Goal: Task Accomplishment & Management: Use online tool/utility

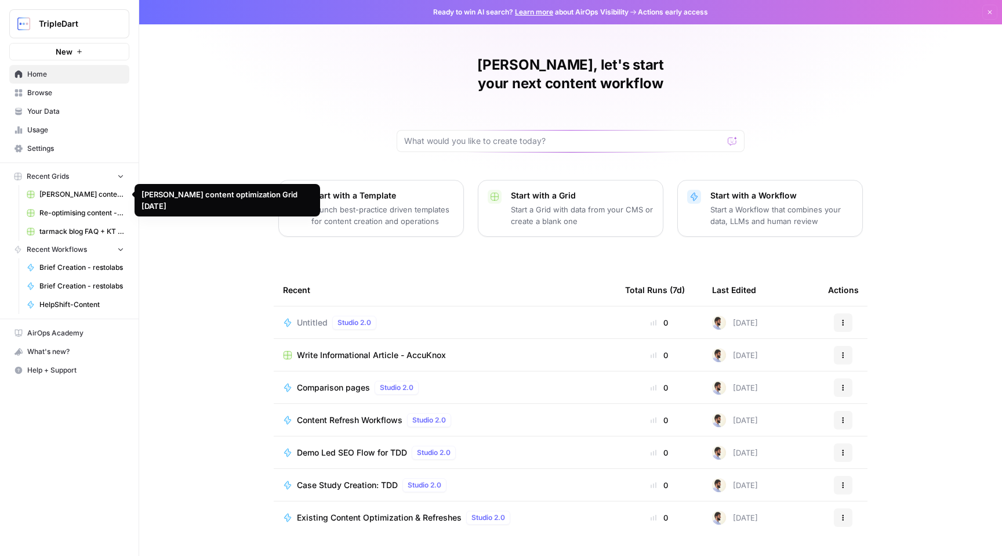
click at [75, 194] on span "[PERSON_NAME] content optimization Grid [DATE]" at bounding box center [81, 194] width 85 height 10
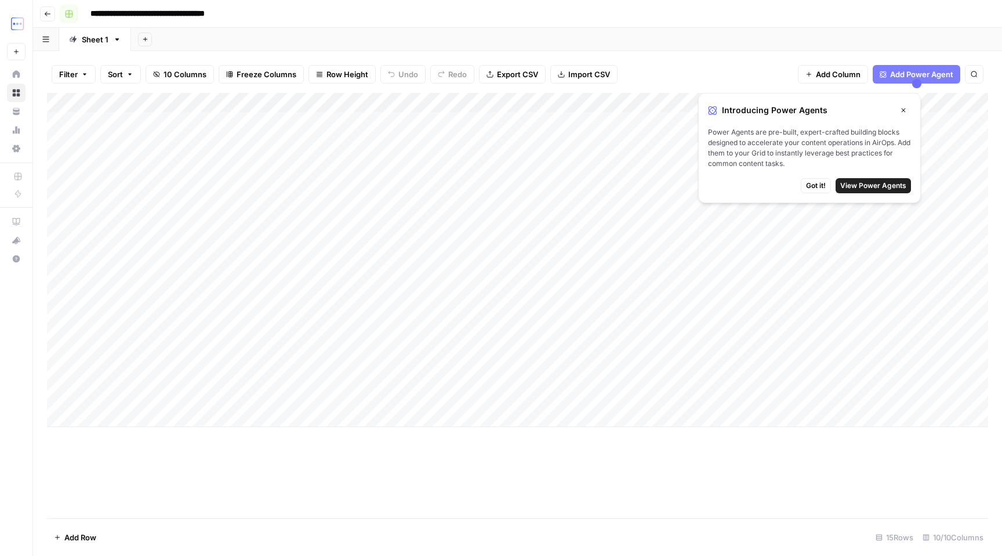
click at [46, 14] on icon "button" at bounding box center [47, 13] width 7 height 7
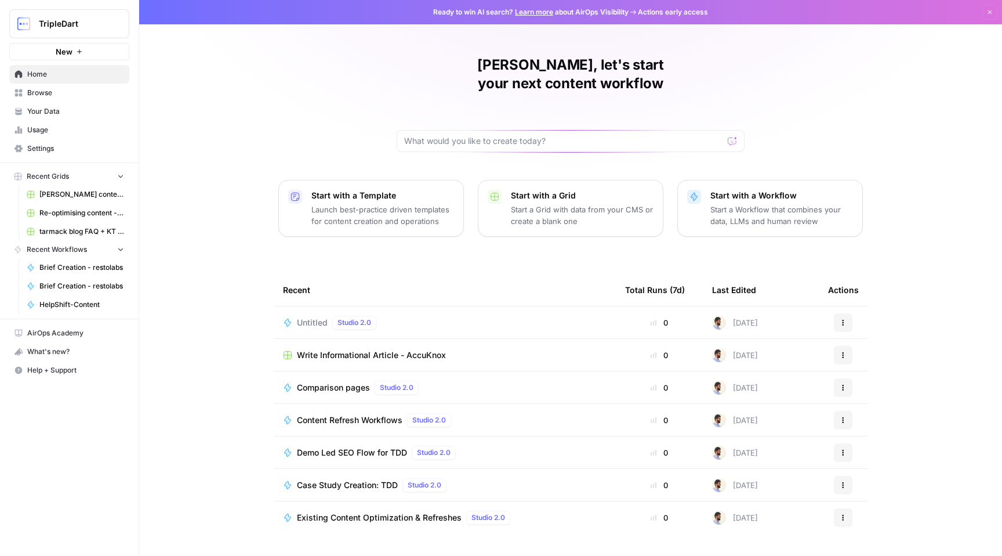
click at [317, 317] on span "Untitled" at bounding box center [312, 323] width 31 height 12
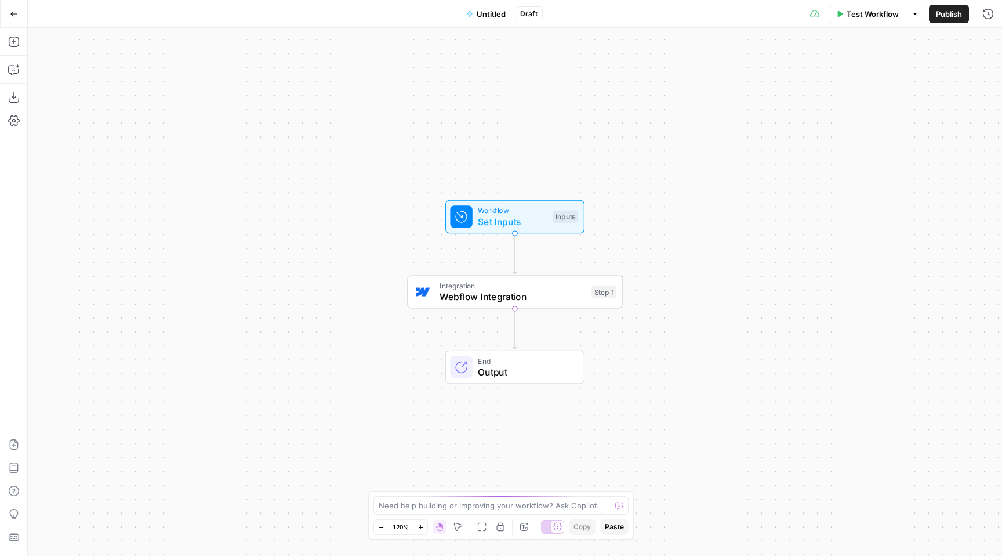
click at [450, 303] on span "Webflow Integration" at bounding box center [513, 296] width 146 height 14
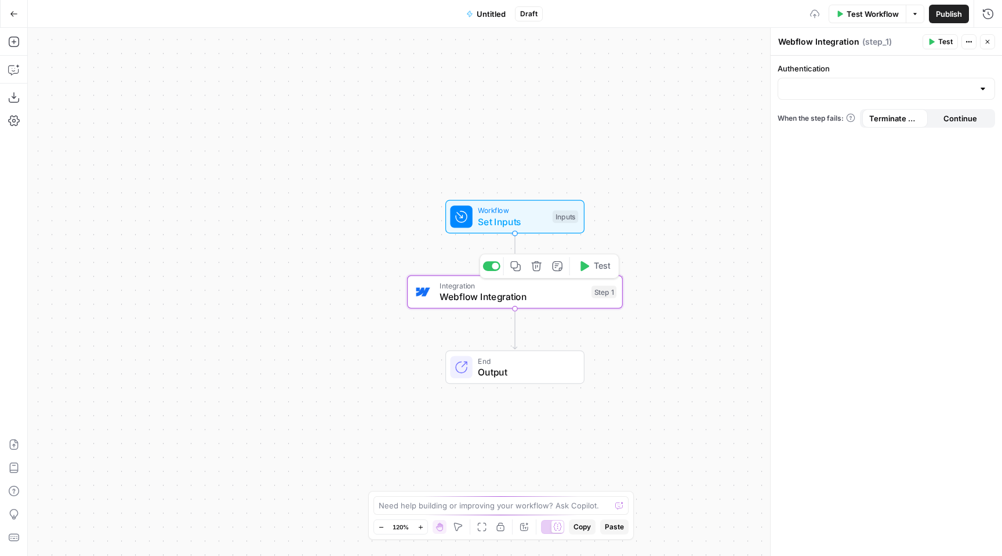
type input "TDD Webflow"
click at [849, 131] on input "Action" at bounding box center [879, 135] width 188 height 12
click at [887, 129] on div at bounding box center [886, 135] width 217 height 22
click at [979, 126] on div at bounding box center [886, 135] width 217 height 22
click at [930, 85] on input "Authentication" at bounding box center [879, 89] width 188 height 12
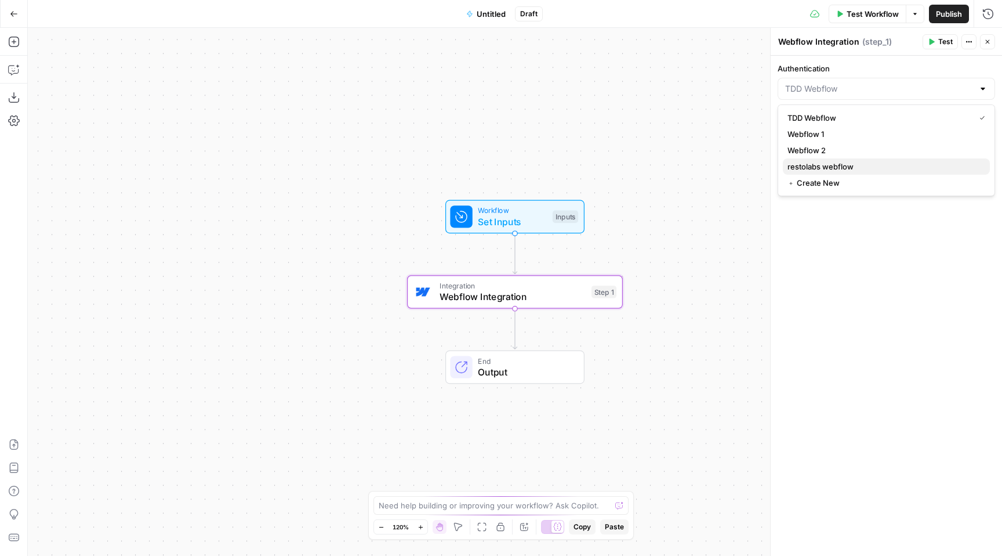
click at [893, 162] on span "restolabs webflow" at bounding box center [884, 167] width 193 height 12
type input "restolabs webflow"
click at [985, 136] on div at bounding box center [982, 135] width 9 height 12
click at [963, 122] on div "Action" at bounding box center [886, 127] width 217 height 37
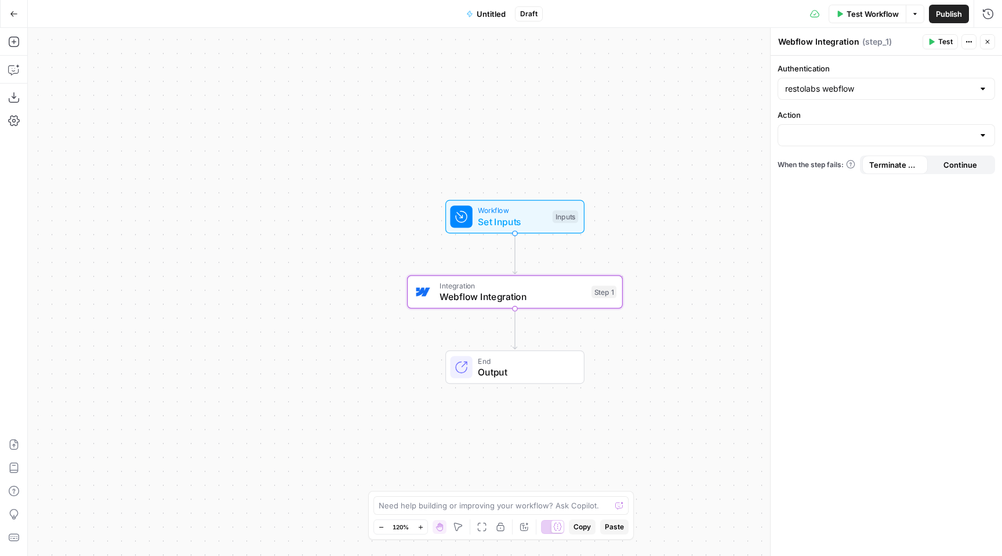
click at [974, 90] on div "restolabs webflow" at bounding box center [886, 89] width 217 height 22
click at [928, 132] on span "Webflow 1" at bounding box center [884, 134] width 193 height 12
type input "Webflow 1"
click at [840, 135] on input "Action" at bounding box center [879, 135] width 188 height 12
click at [821, 95] on div "Webflow 1" at bounding box center [886, 89] width 217 height 22
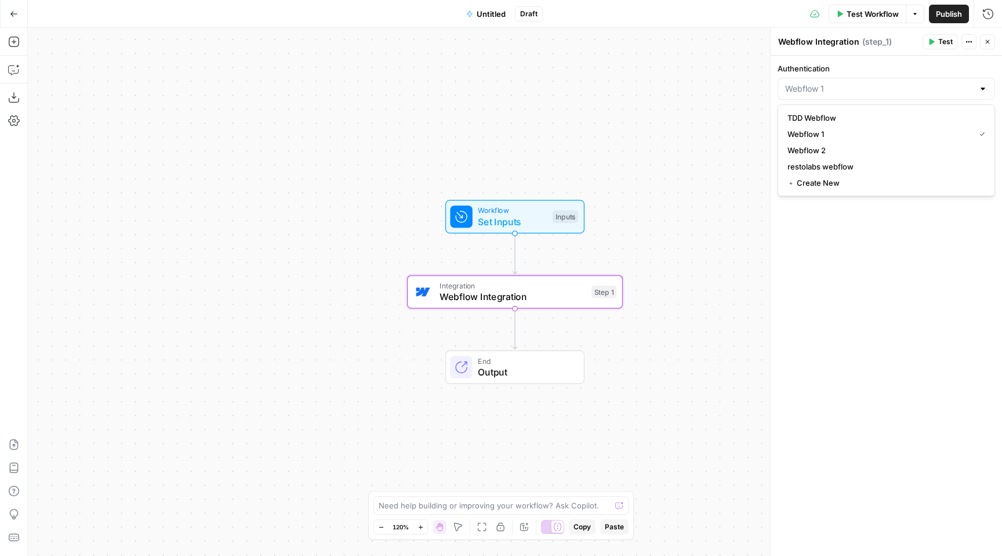
type input "Webflow 1"
click at [814, 215] on div "Authentication Webflow 1 Action When the step fails: Terminate Workflow Continue" at bounding box center [886, 306] width 231 height 500
click at [23, 128] on div "Add Steps Copilot Download as JSON Settings Import JSON AirOps Academy Help Giv…" at bounding box center [14, 292] width 28 height 528
click at [19, 122] on icon "button" at bounding box center [14, 121] width 12 height 12
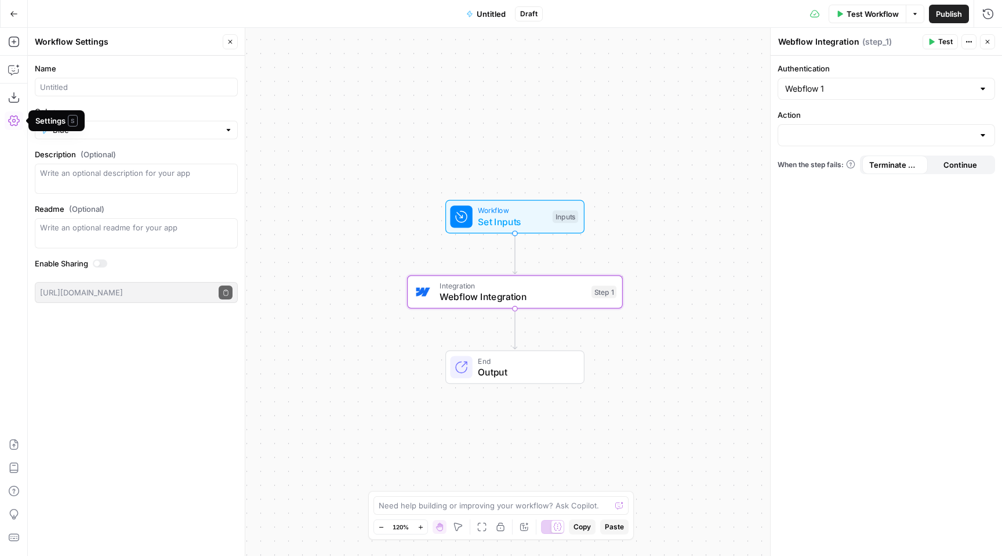
click at [15, 121] on icon "button" at bounding box center [14, 120] width 12 height 10
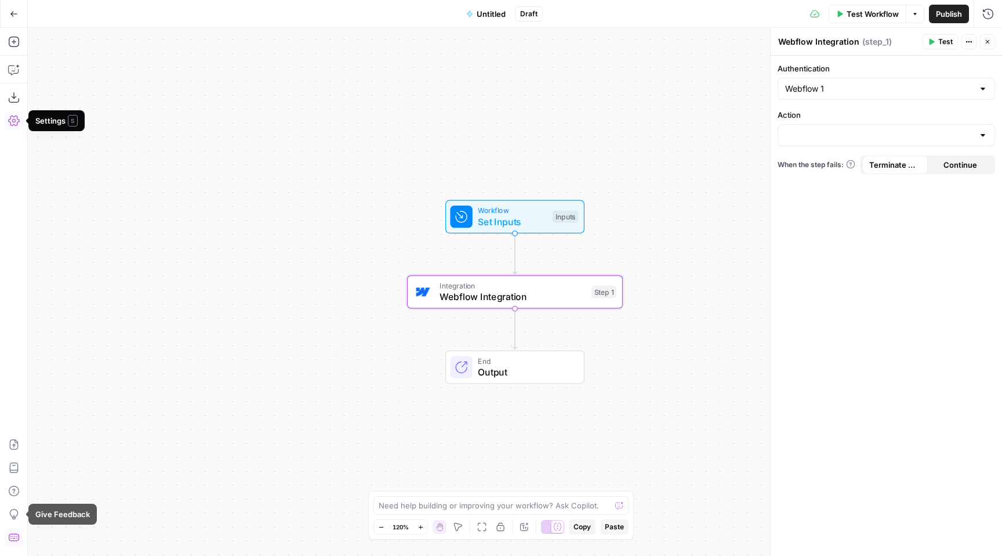
click at [16, 533] on icon "button" at bounding box center [14, 537] width 12 height 12
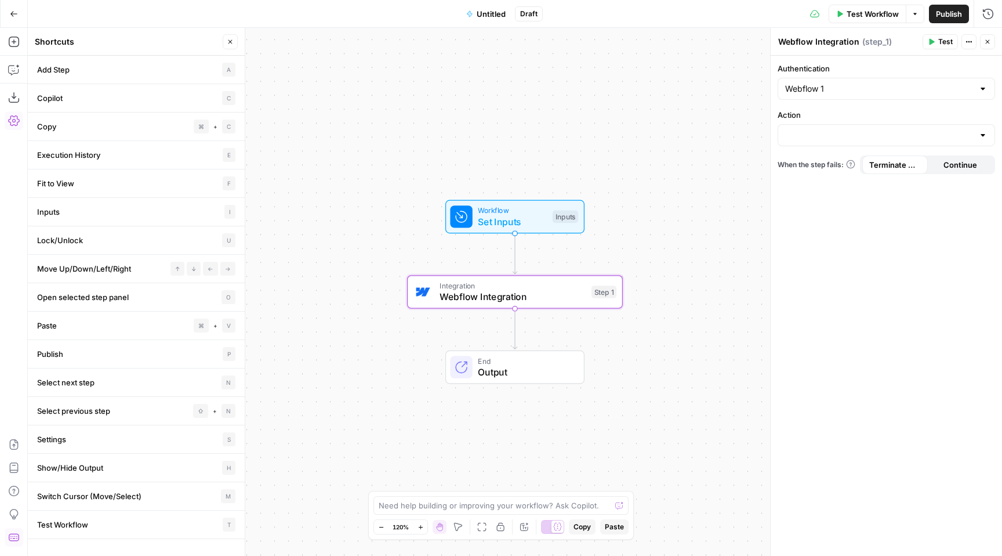
click at [232, 41] on icon "button" at bounding box center [230, 41] width 7 height 7
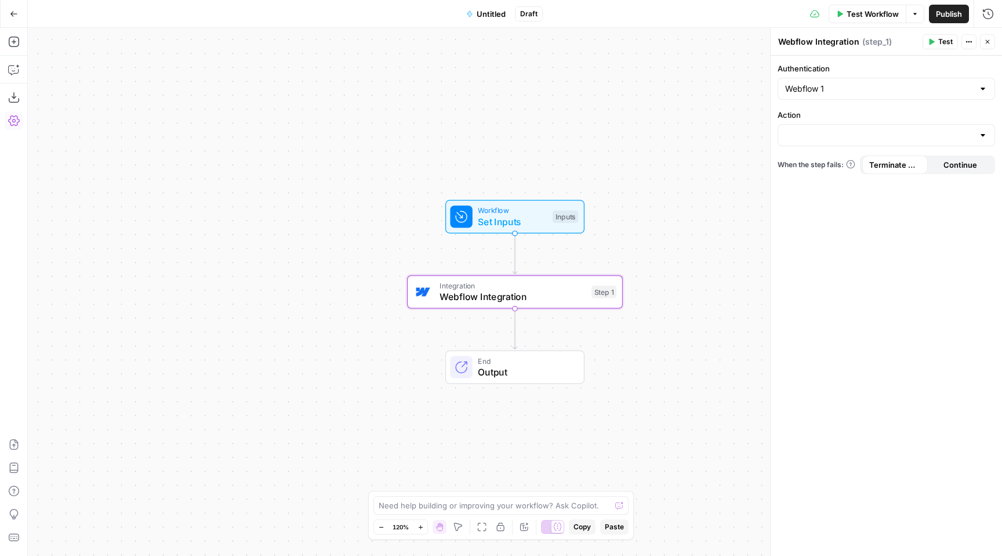
click at [13, 14] on icon "button" at bounding box center [14, 14] width 8 height 8
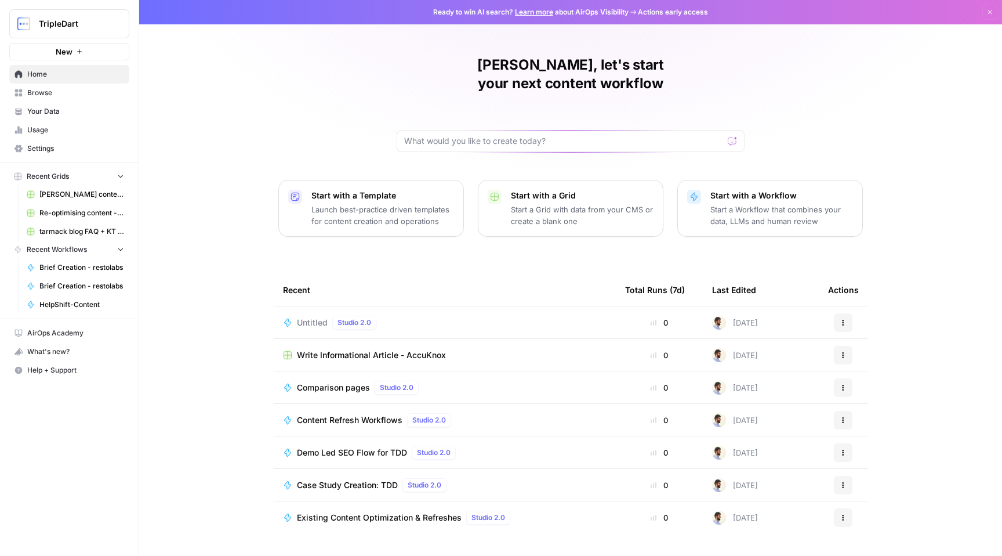
click at [86, 150] on span "Settings" at bounding box center [75, 148] width 97 height 10
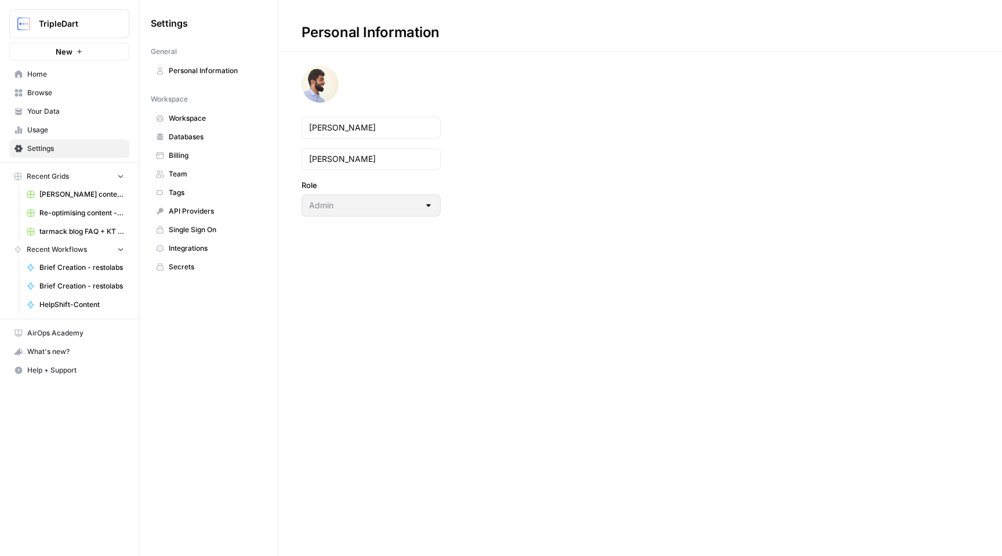
click at [213, 247] on span "Integrations" at bounding box center [215, 248] width 92 height 10
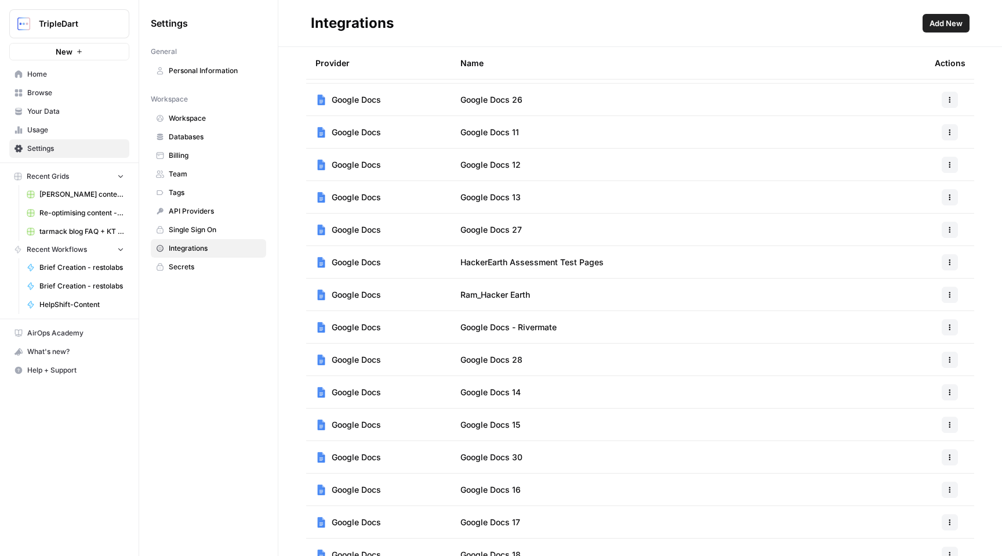
scroll to position [1505, 0]
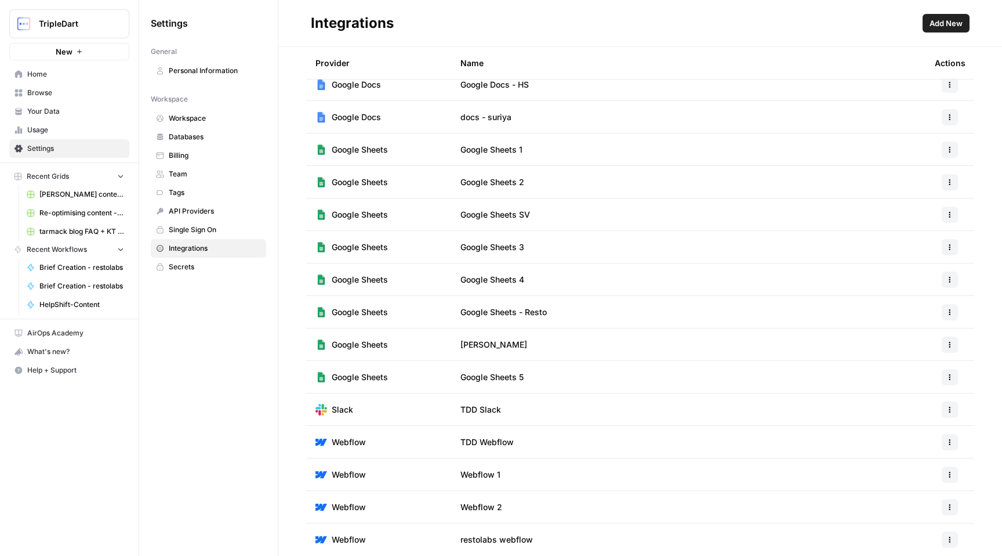
click at [485, 448] on td "TDD Webflow" at bounding box center [688, 442] width 474 height 32
click at [485, 441] on span "TDD Webflow" at bounding box center [486, 442] width 53 height 12
click at [351, 440] on span "Webflow" at bounding box center [349, 442] width 34 height 12
click at [950, 445] on button "button" at bounding box center [950, 442] width 16 height 16
click at [942, 460] on button "Edit" at bounding box center [921, 468] width 64 height 16
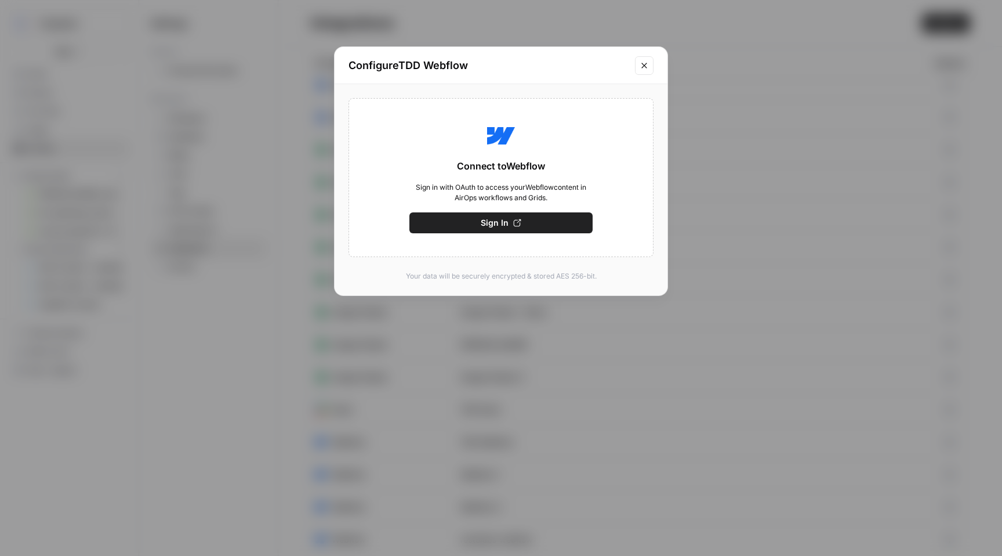
click at [643, 59] on button "Close modal" at bounding box center [644, 65] width 19 height 19
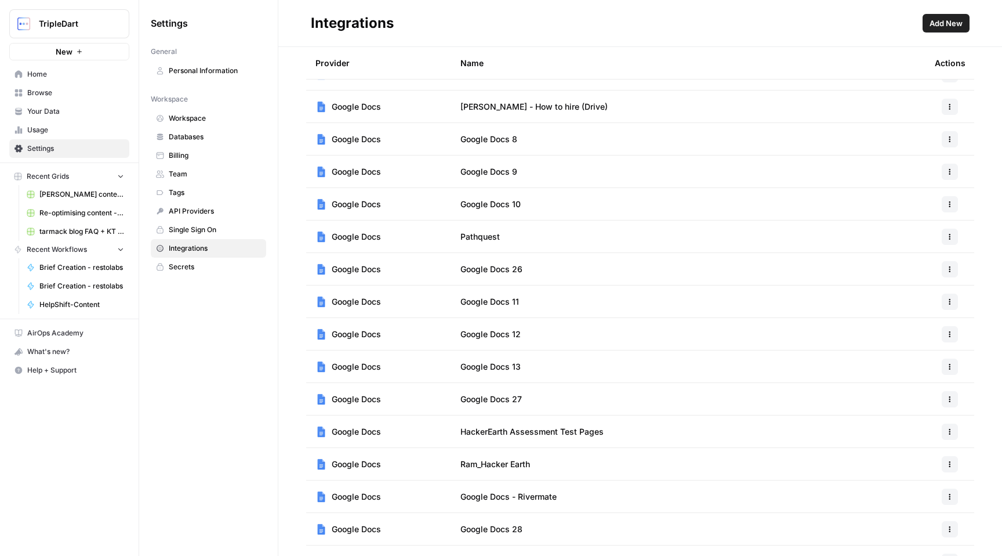
scroll to position [0, 0]
